Goal: Information Seeking & Learning: Learn about a topic

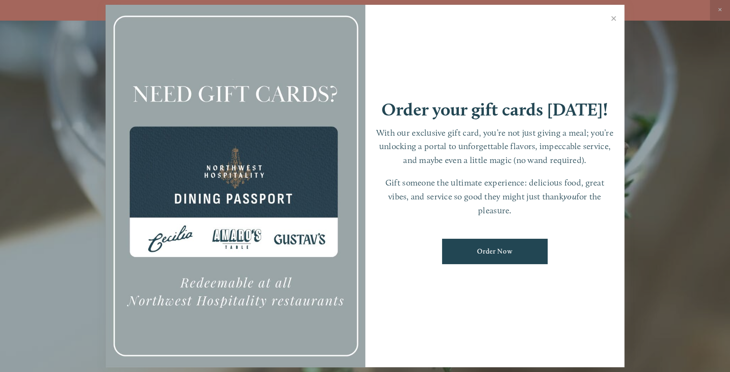
scroll to position [20, 0]
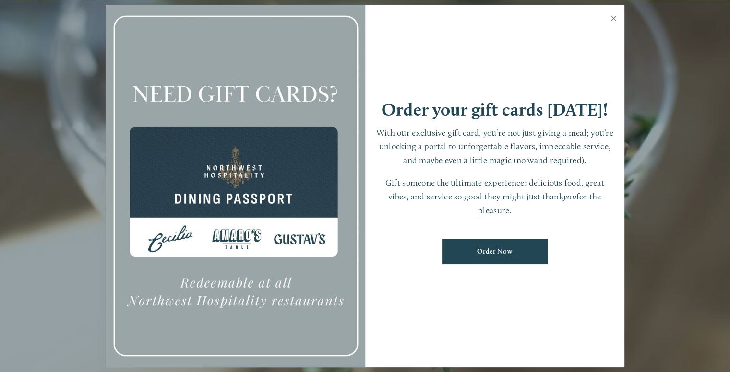
click at [612, 16] on link "Close" at bounding box center [613, 19] width 19 height 27
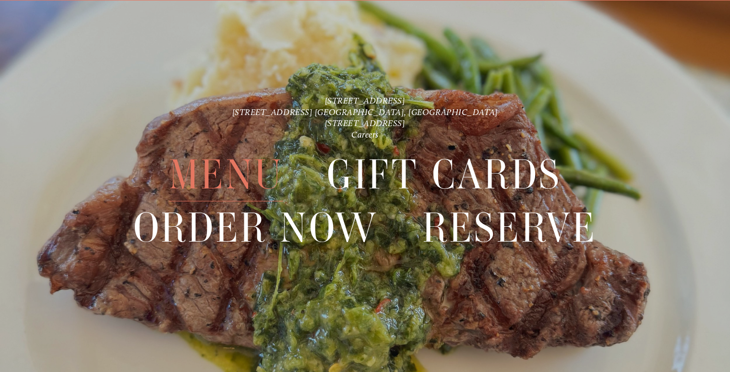
click at [253, 158] on span "Menu" at bounding box center [226, 174] width 114 height 53
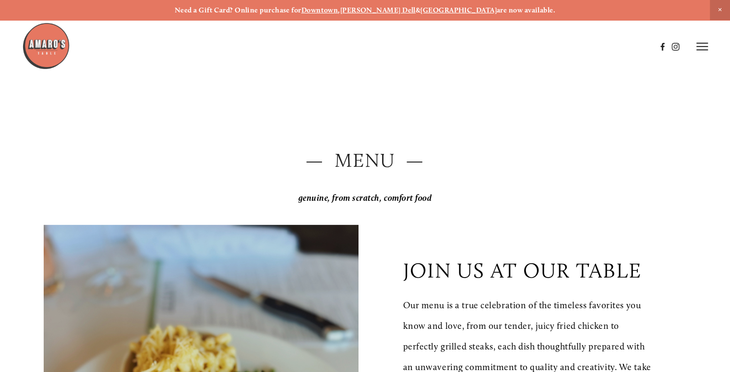
click at [358, 162] on h2 "— Menu —" at bounding box center [365, 160] width 642 height 27
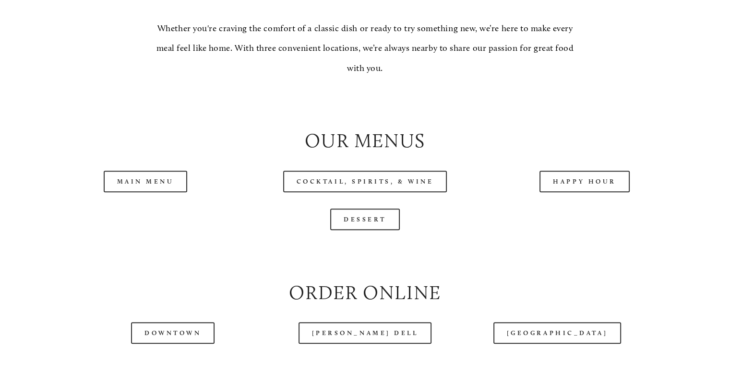
scroll to position [895, 0]
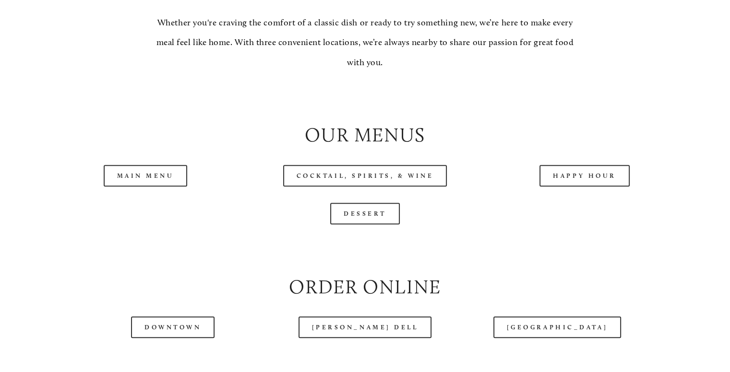
click at [156, 195] on div "Main Menu" at bounding box center [144, 176] width 219 height 38
click at [156, 187] on link "Main Menu" at bounding box center [146, 176] width 84 height 22
